Goal: Transaction & Acquisition: Purchase product/service

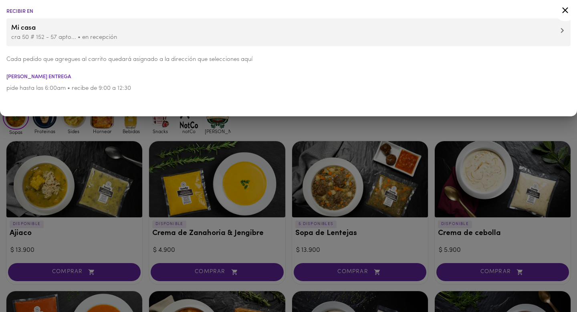
click at [315, 129] on div at bounding box center [288, 156] width 577 height 312
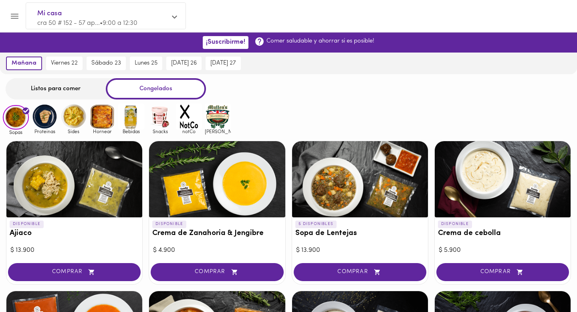
click at [76, 84] on div "Listos para comer" at bounding box center [56, 88] width 100 height 21
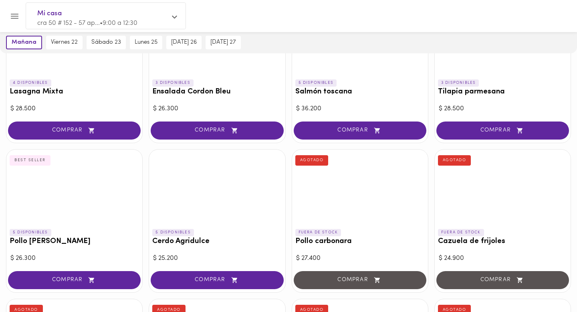
scroll to position [553, 0]
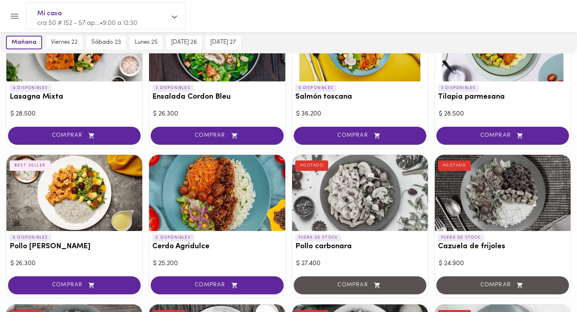
click at [73, 195] on div at bounding box center [74, 193] width 136 height 76
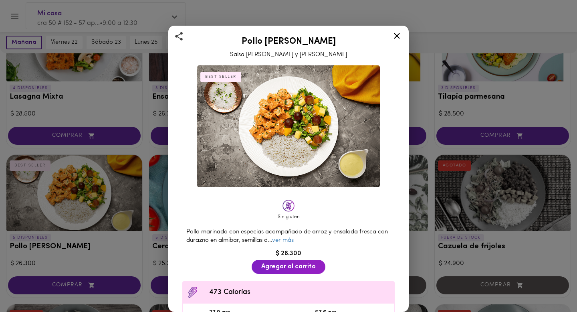
click at [398, 34] on icon at bounding box center [397, 36] width 10 height 10
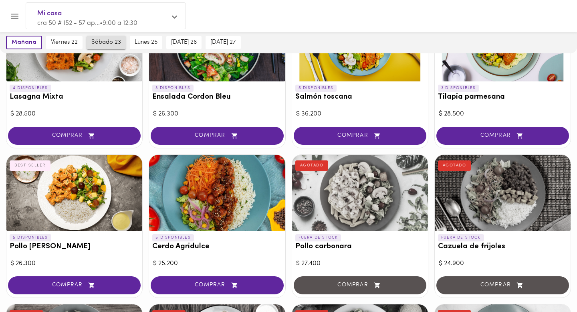
click at [99, 39] on span "sábado 23" at bounding box center [106, 42] width 30 height 7
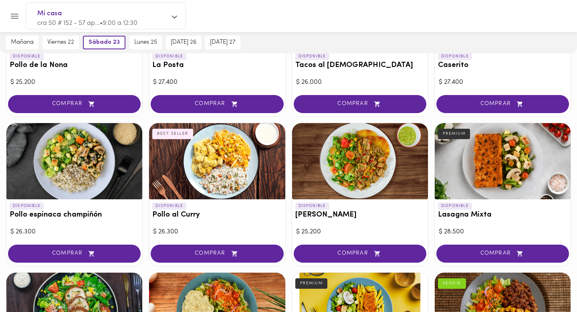
scroll to position [438, 0]
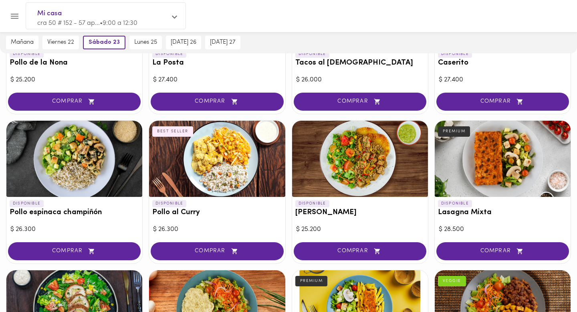
click at [166, 162] on div at bounding box center [217, 159] width 136 height 76
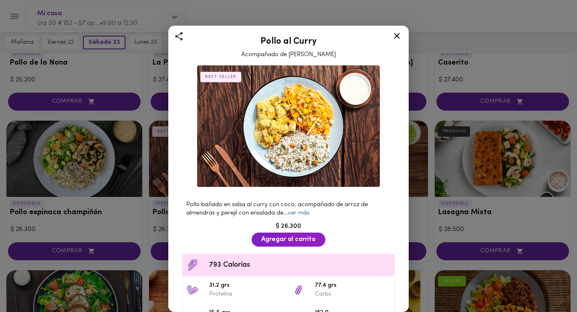
click at [307, 212] on link "ver más" at bounding box center [299, 213] width 22 height 6
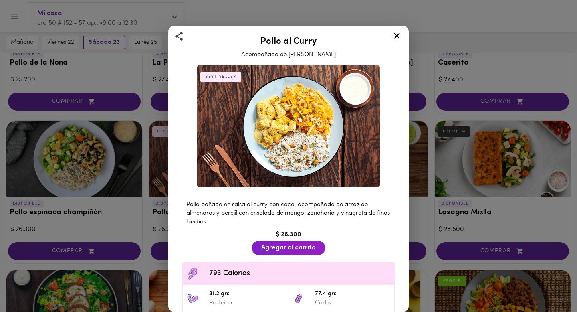
click at [397, 36] on icon at bounding box center [397, 36] width 6 height 6
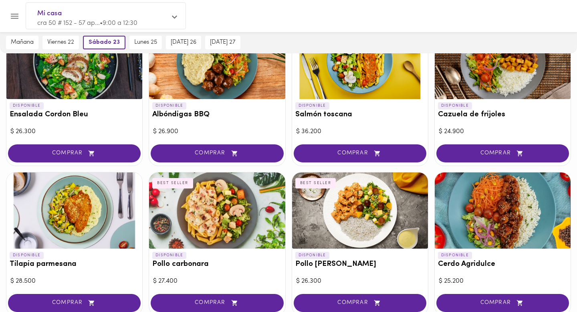
scroll to position [689, 0]
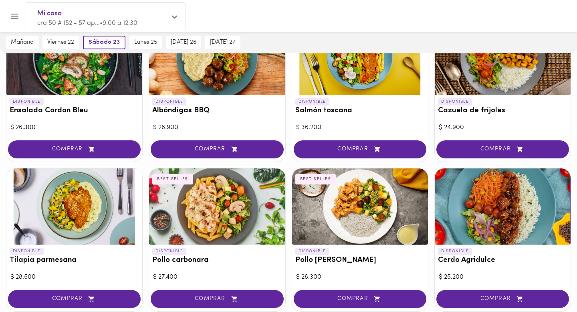
click at [188, 228] on div at bounding box center [217, 206] width 136 height 76
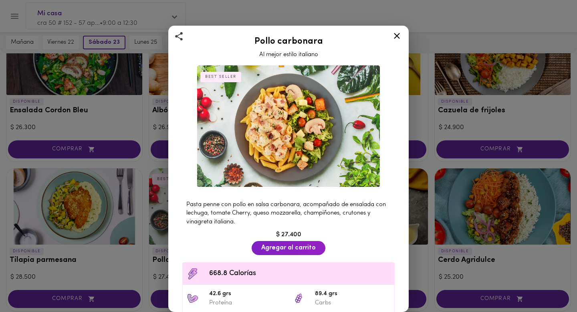
click at [398, 38] on icon at bounding box center [397, 36] width 10 height 10
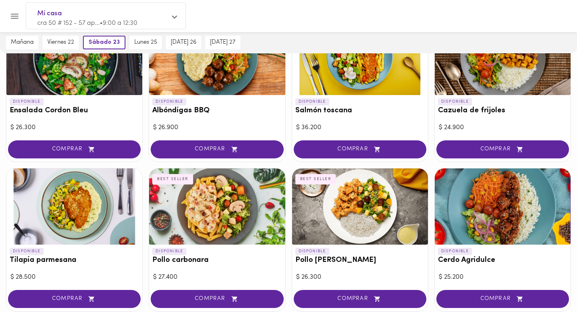
click at [347, 210] on div at bounding box center [360, 206] width 136 height 76
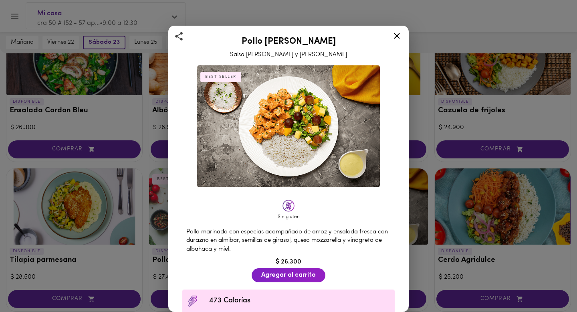
click at [398, 38] on icon at bounding box center [397, 36] width 10 height 10
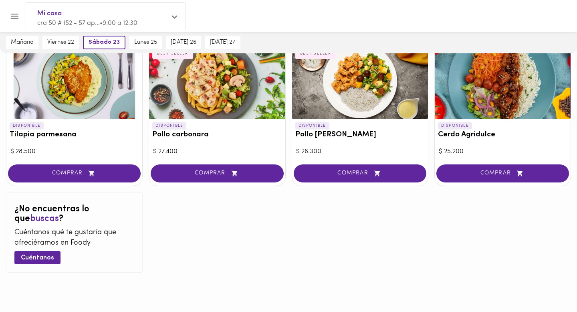
scroll to position [822, 0]
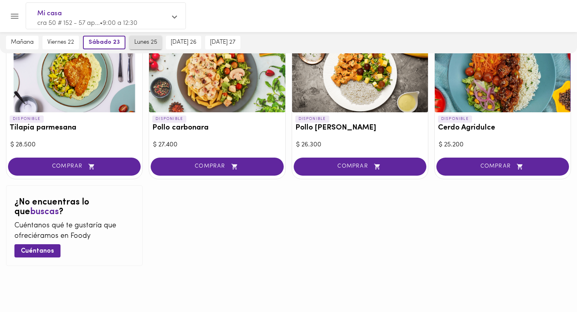
click at [151, 44] on span "lunes 25" at bounding box center [145, 42] width 23 height 7
click at [151, 44] on span "lunes 25" at bounding box center [145, 42] width 26 height 7
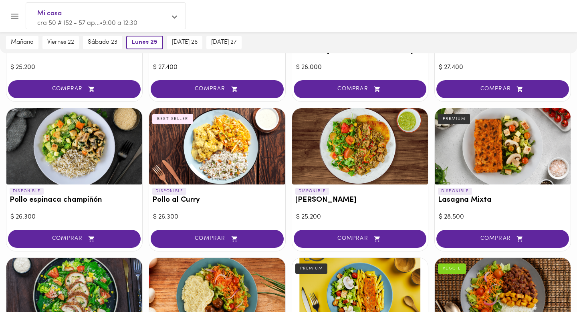
scroll to position [0, 0]
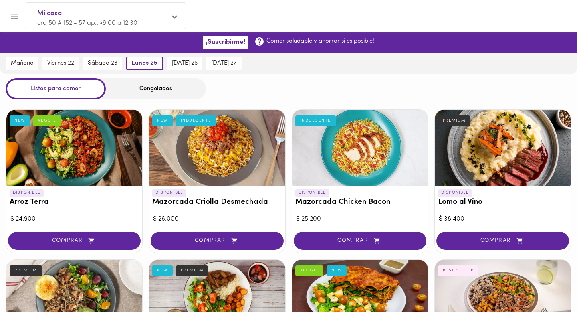
click at [100, 139] on div at bounding box center [74, 148] width 136 height 76
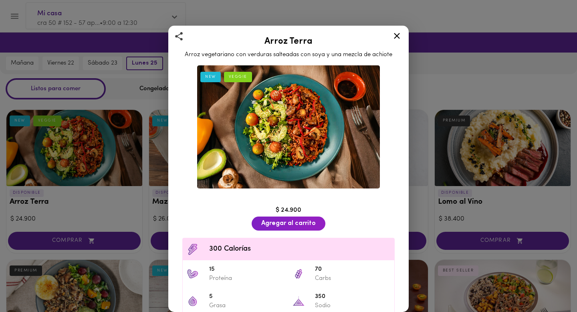
click at [400, 36] on icon at bounding box center [397, 36] width 10 height 10
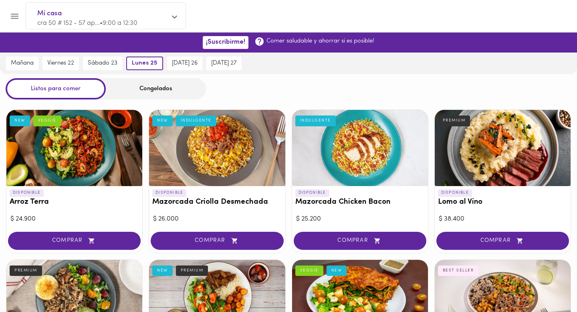
click at [349, 159] on div at bounding box center [360, 148] width 136 height 76
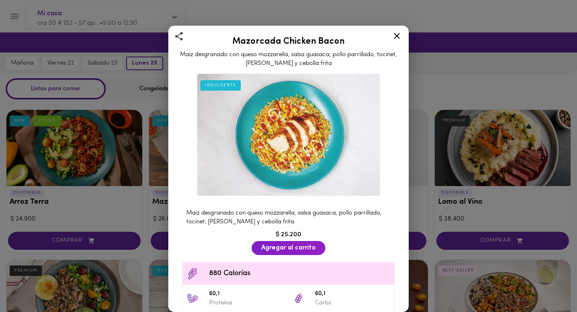
click at [400, 35] on icon at bounding box center [397, 36] width 10 height 10
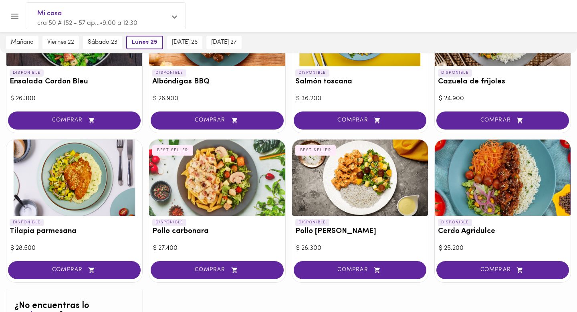
scroll to position [719, 0]
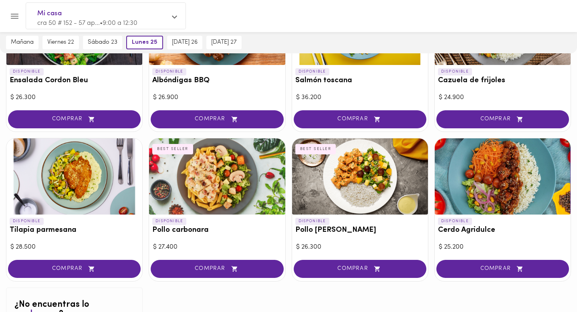
click at [90, 180] on div at bounding box center [74, 176] width 136 height 76
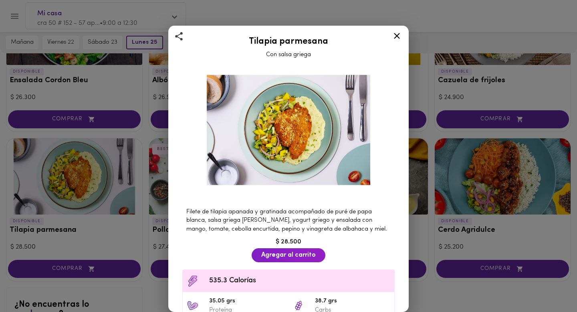
click at [396, 37] on icon at bounding box center [397, 36] width 6 height 6
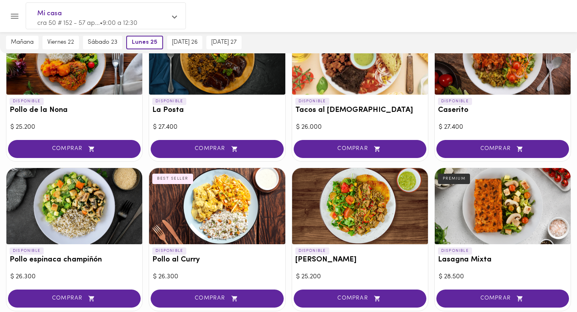
scroll to position [390, 0]
